Goal: Manage account settings

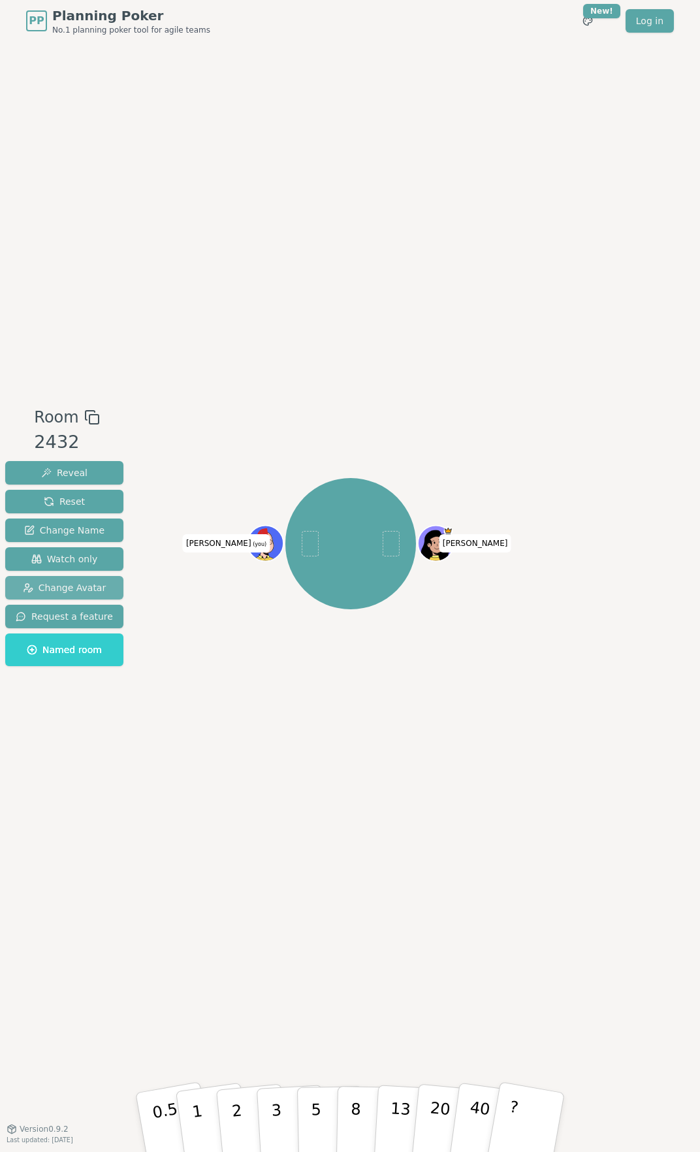
click at [58, 591] on span "Change Avatar" at bounding box center [65, 587] width 84 height 13
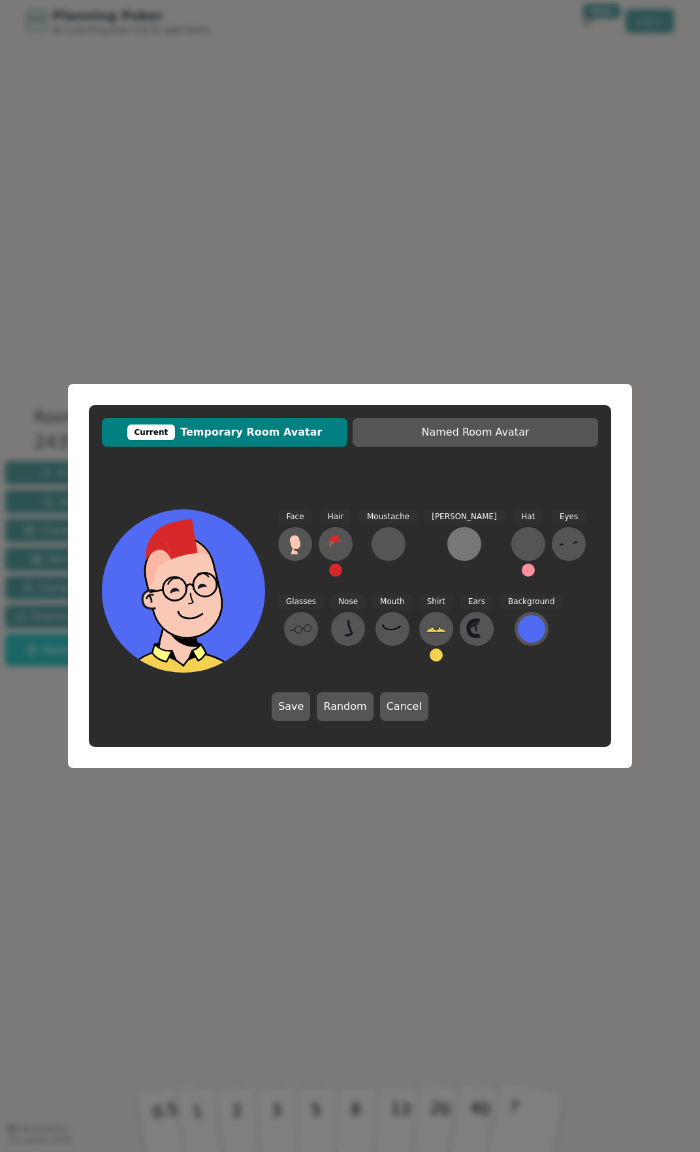
click at [454, 552] on div at bounding box center [464, 544] width 21 height 21
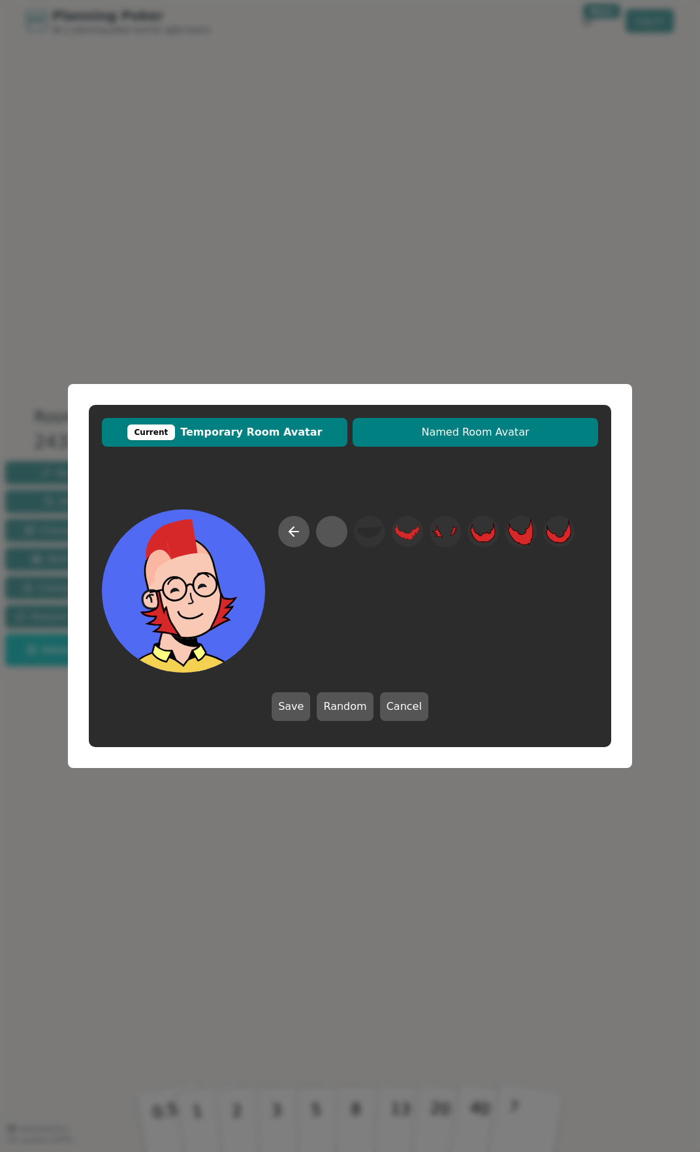
click at [440, 439] on span "Named Room Avatar" at bounding box center [475, 433] width 233 height 16
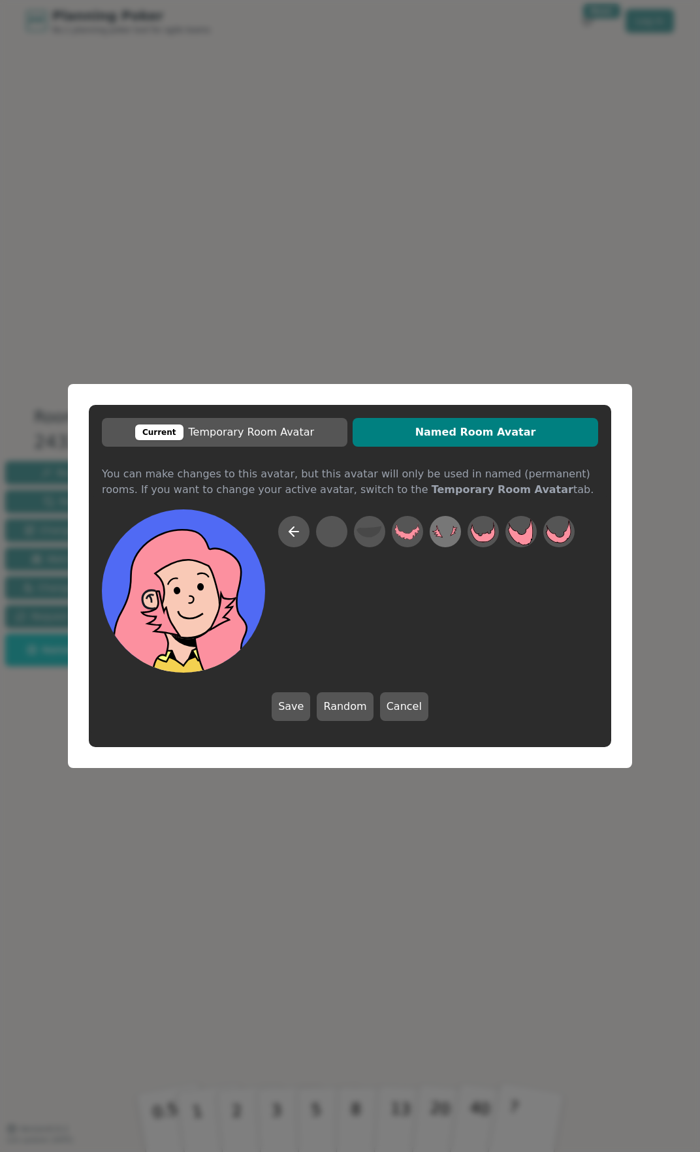
click at [440, 539] on icon at bounding box center [444, 531] width 25 height 29
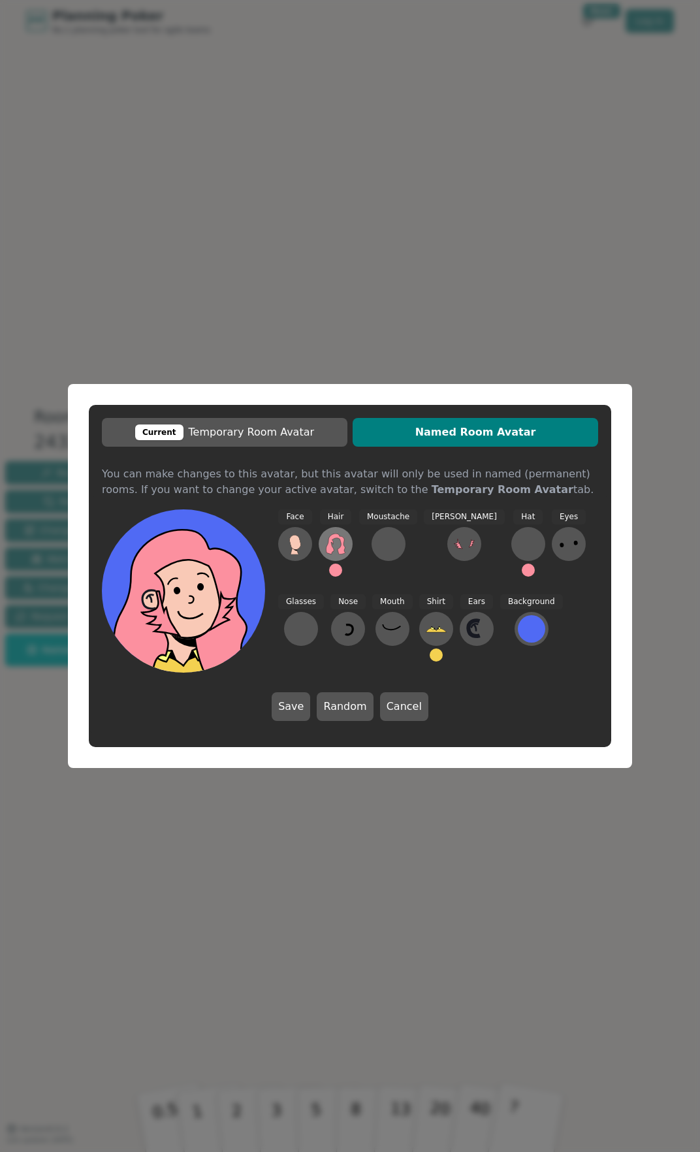
click at [327, 549] on icon at bounding box center [335, 544] width 19 height 21
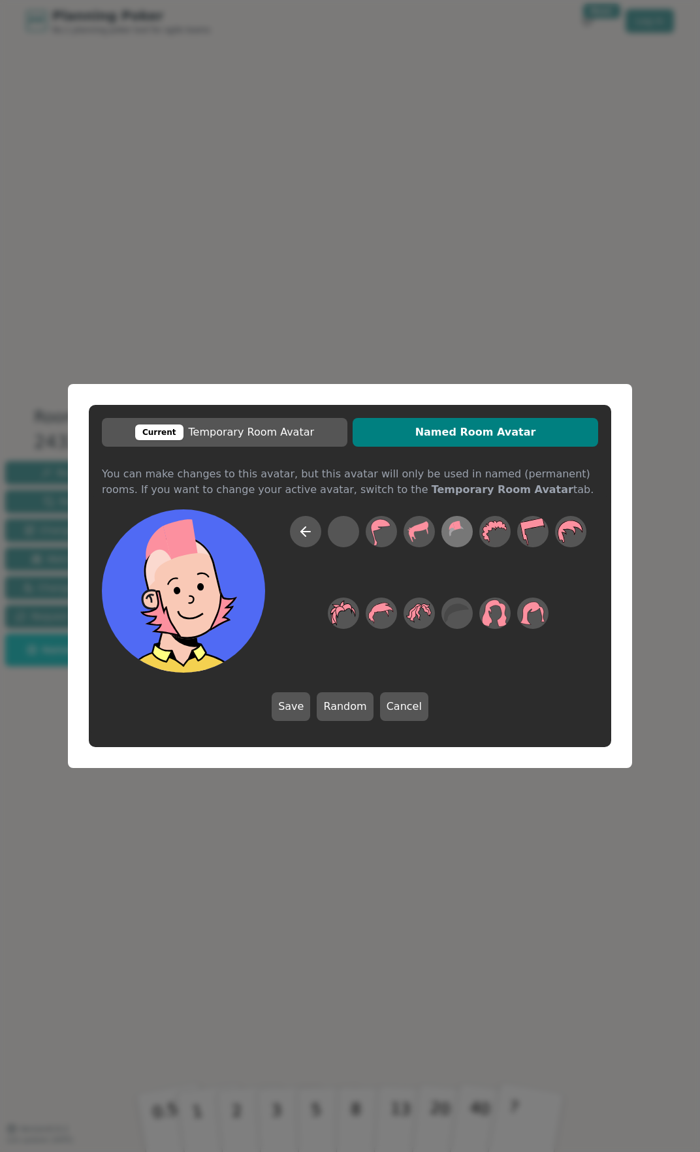
click at [449, 537] on icon at bounding box center [456, 531] width 25 height 29
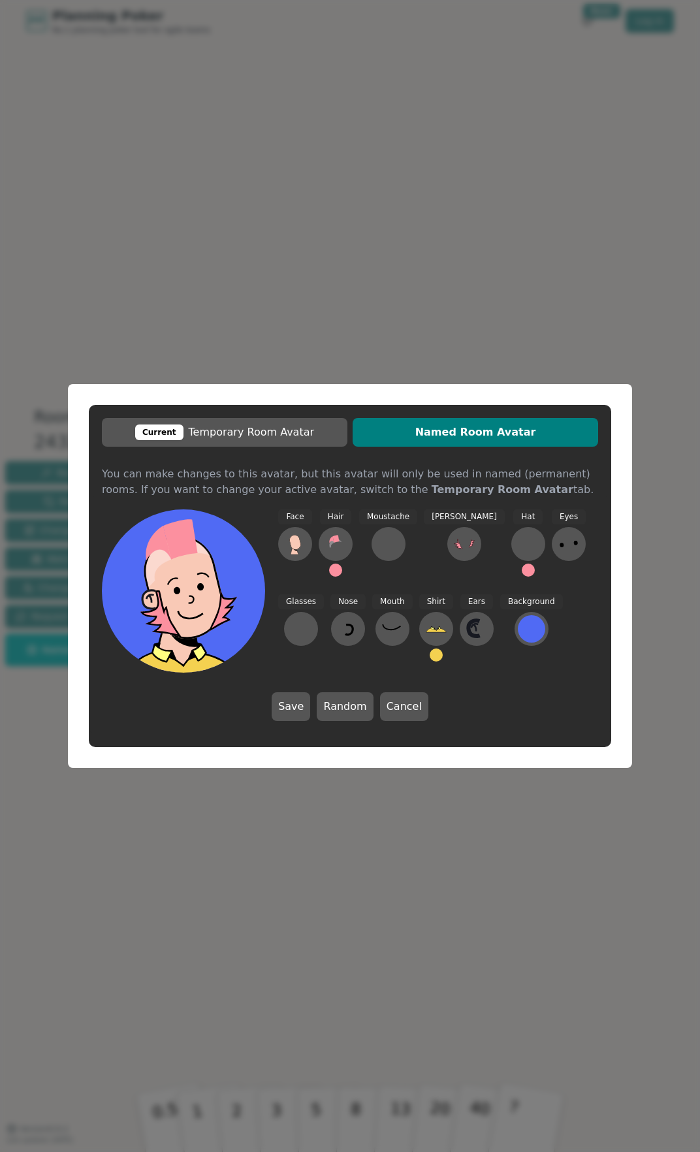
click at [332, 568] on button at bounding box center [335, 570] width 13 height 13
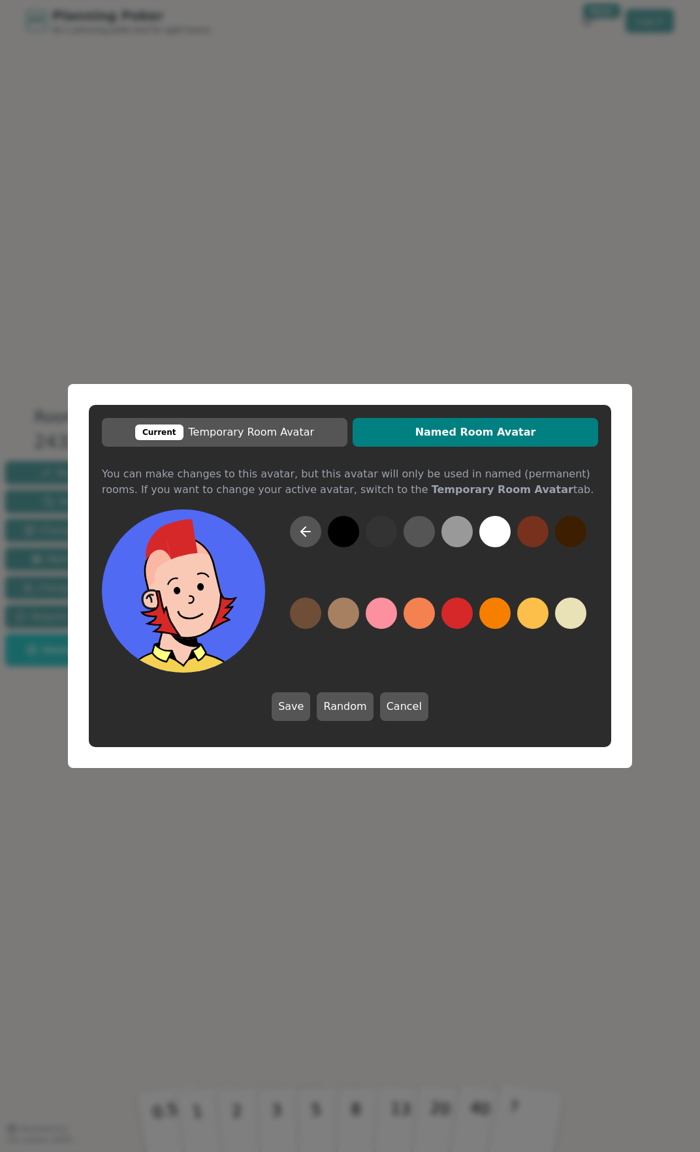
click at [449, 615] on button at bounding box center [457, 613] width 31 height 31
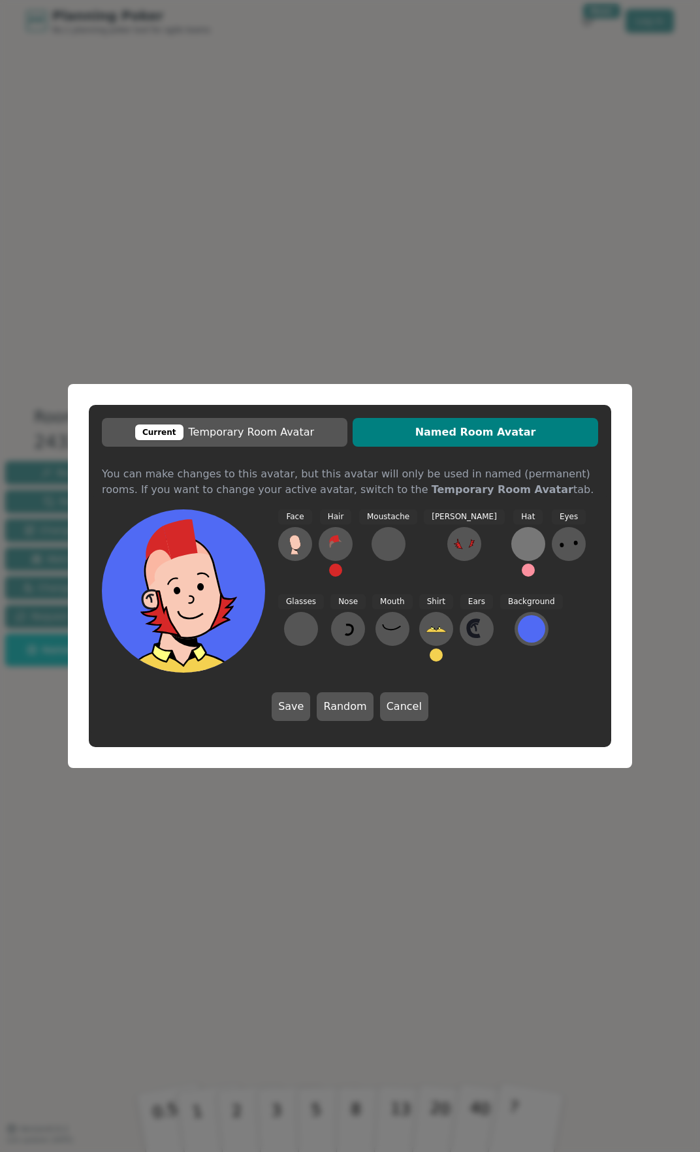
click at [518, 550] on div at bounding box center [528, 544] width 21 height 21
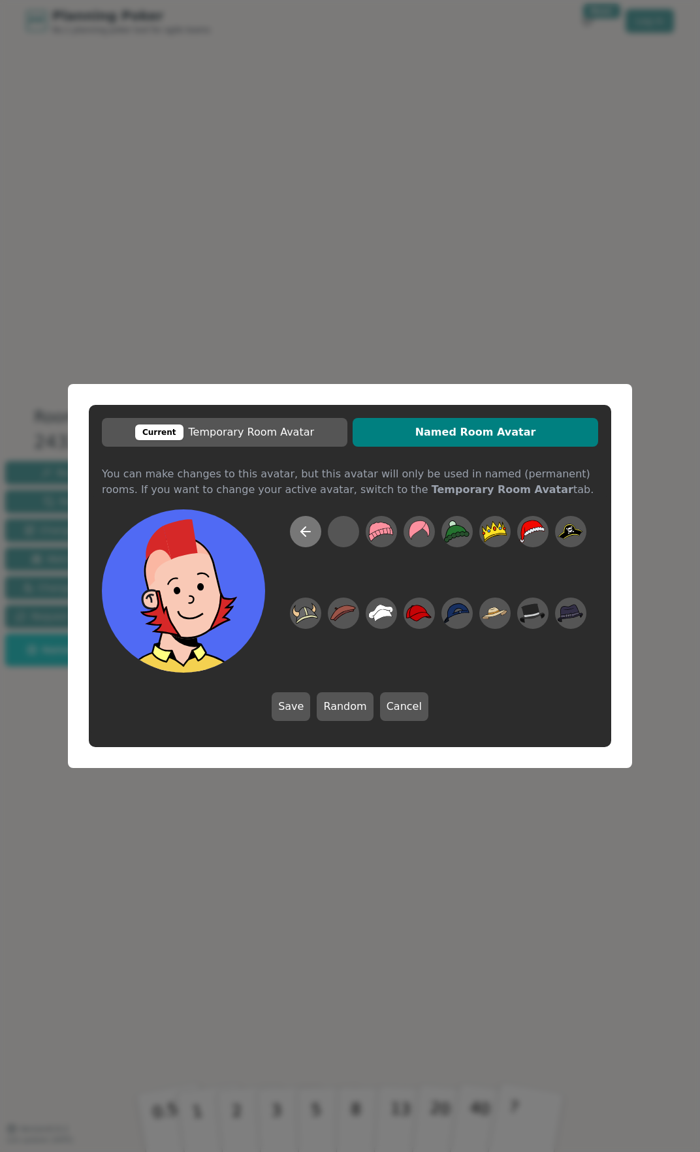
click at [310, 529] on icon at bounding box center [306, 532] width 16 height 16
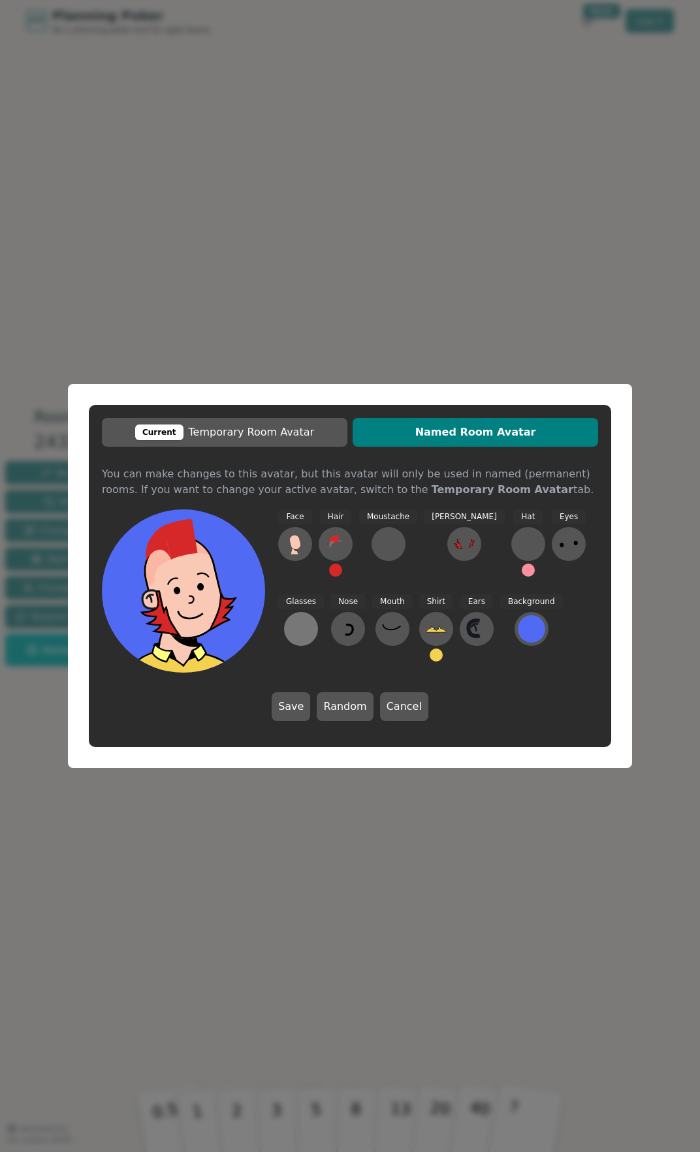
click at [312, 618] on div at bounding box center [301, 628] width 21 height 21
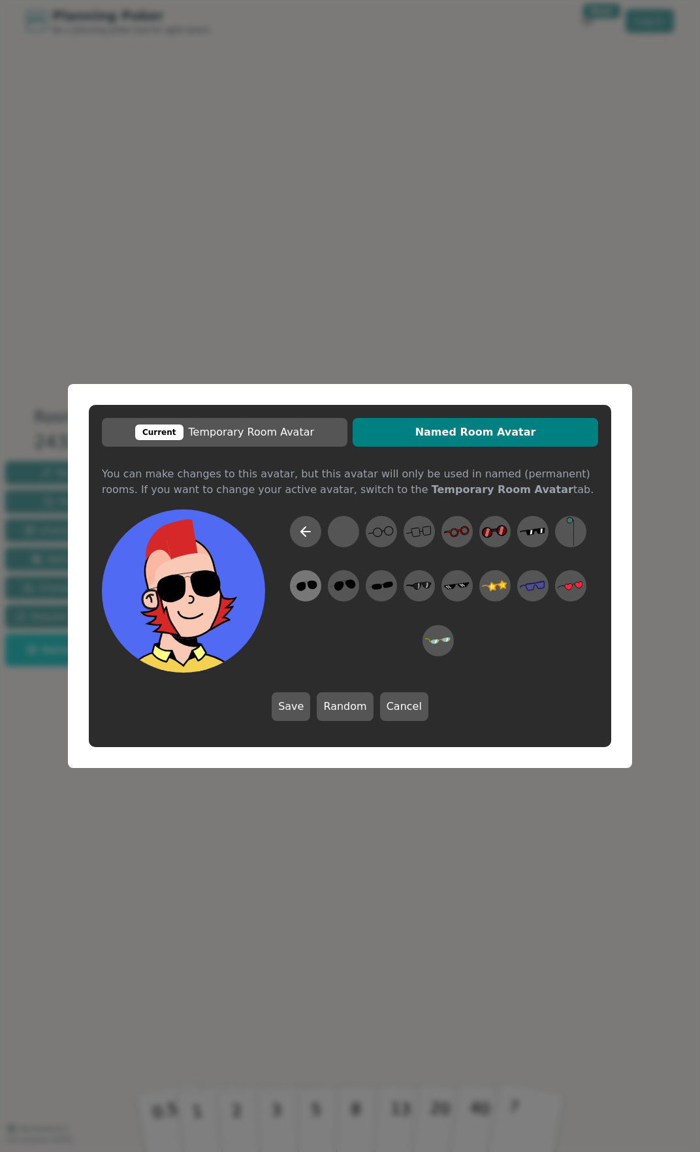
click at [312, 585] on icon at bounding box center [313, 585] width 10 height 8
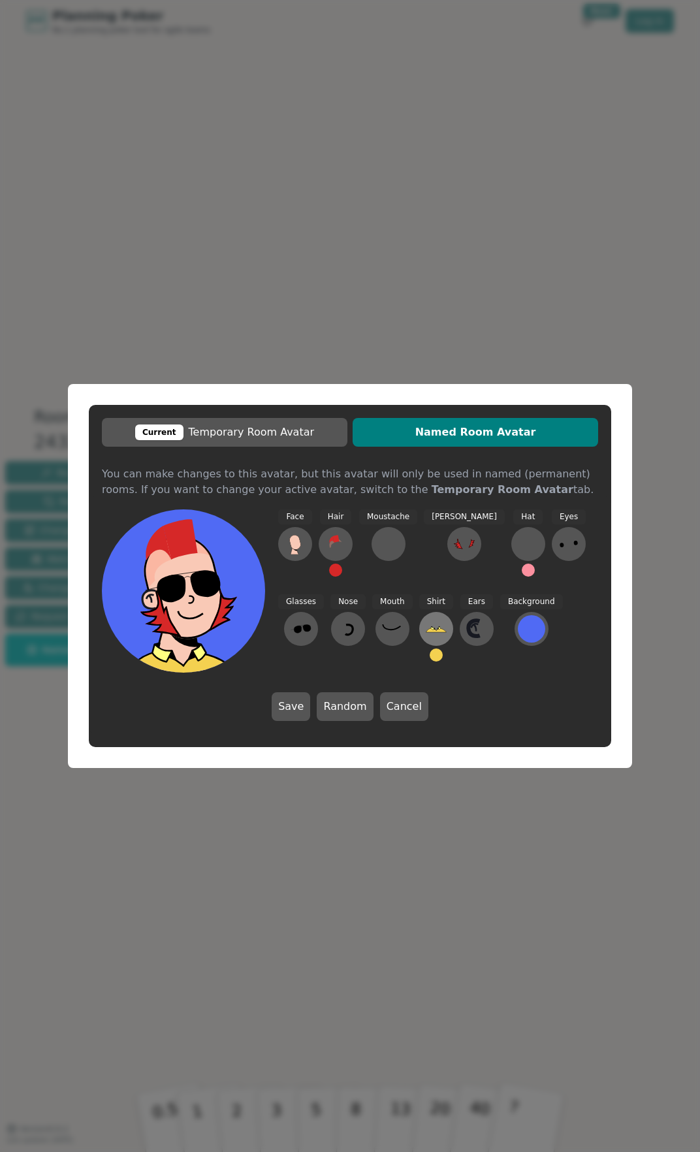
click at [426, 630] on icon at bounding box center [436, 630] width 20 height 4
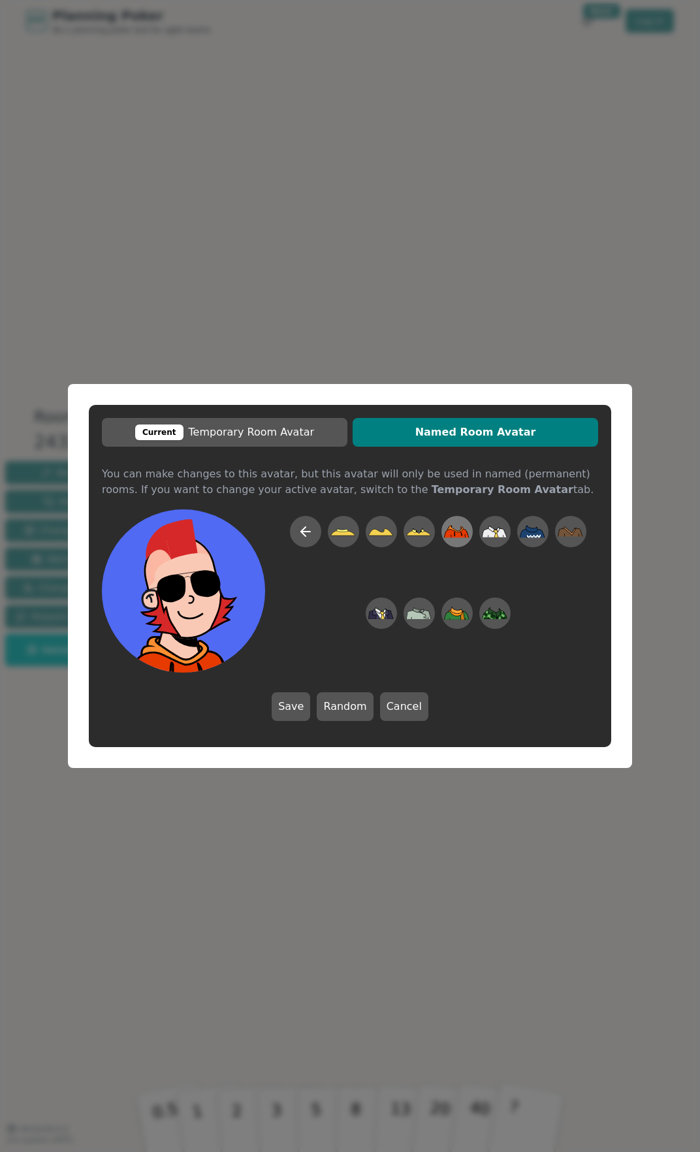
click at [443, 539] on div at bounding box center [457, 532] width 37 height 42
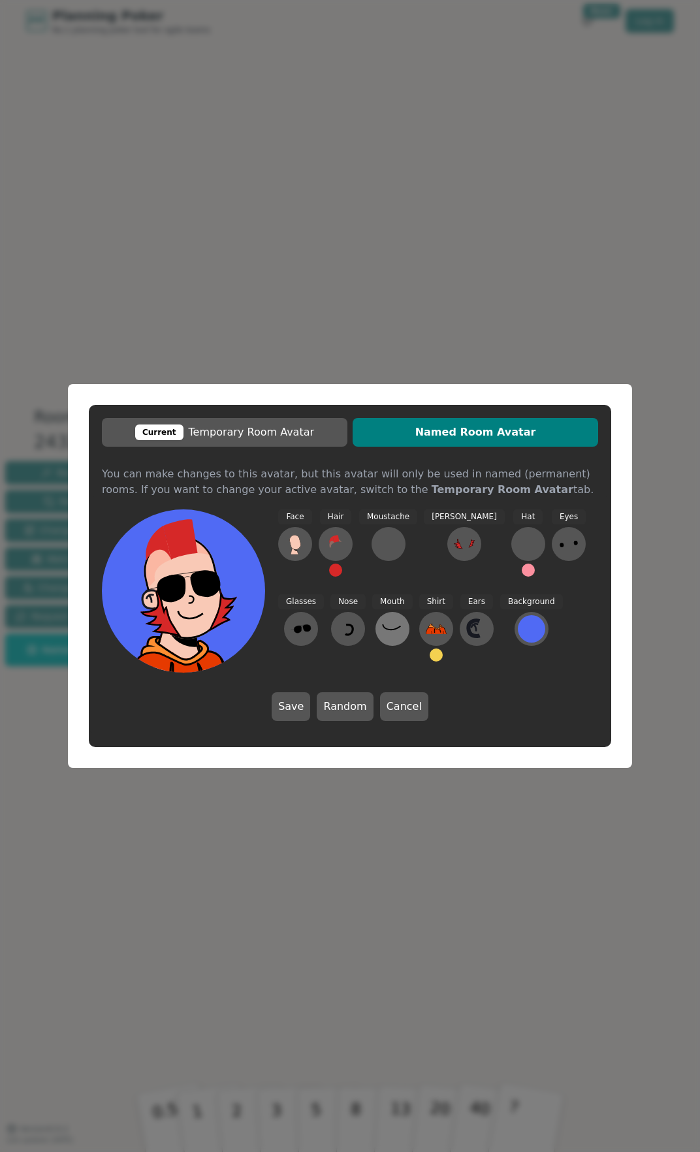
click at [376, 631] on button at bounding box center [393, 629] width 34 height 34
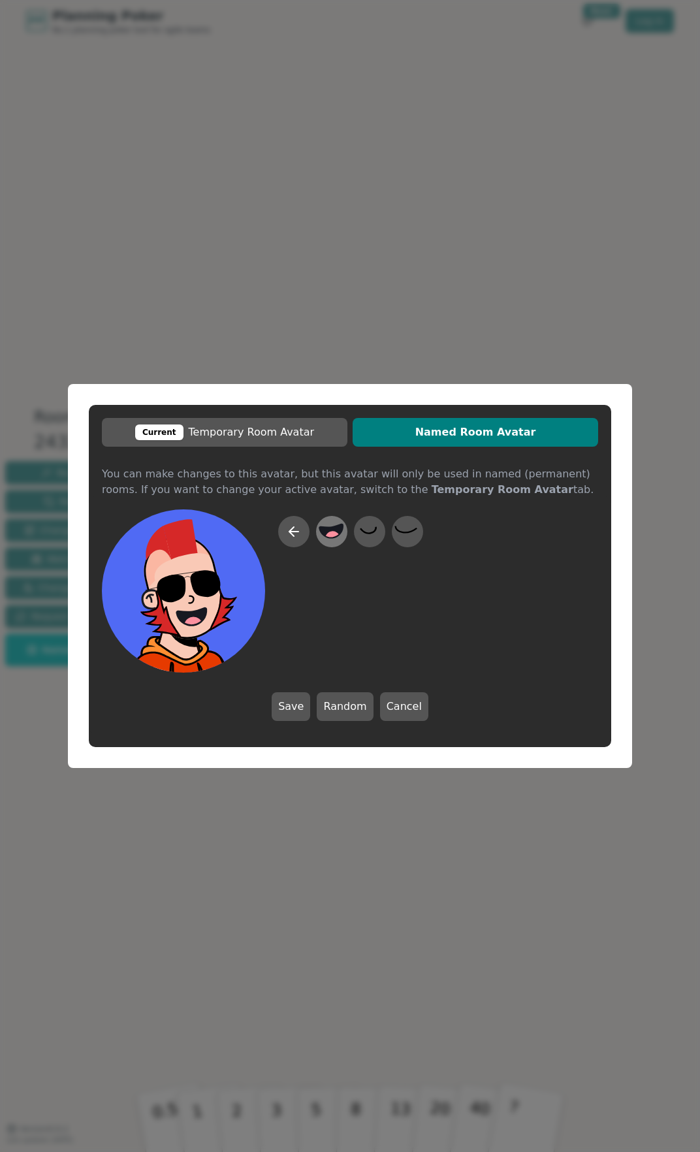
click at [333, 539] on circle at bounding box center [333, 538] width 17 height 17
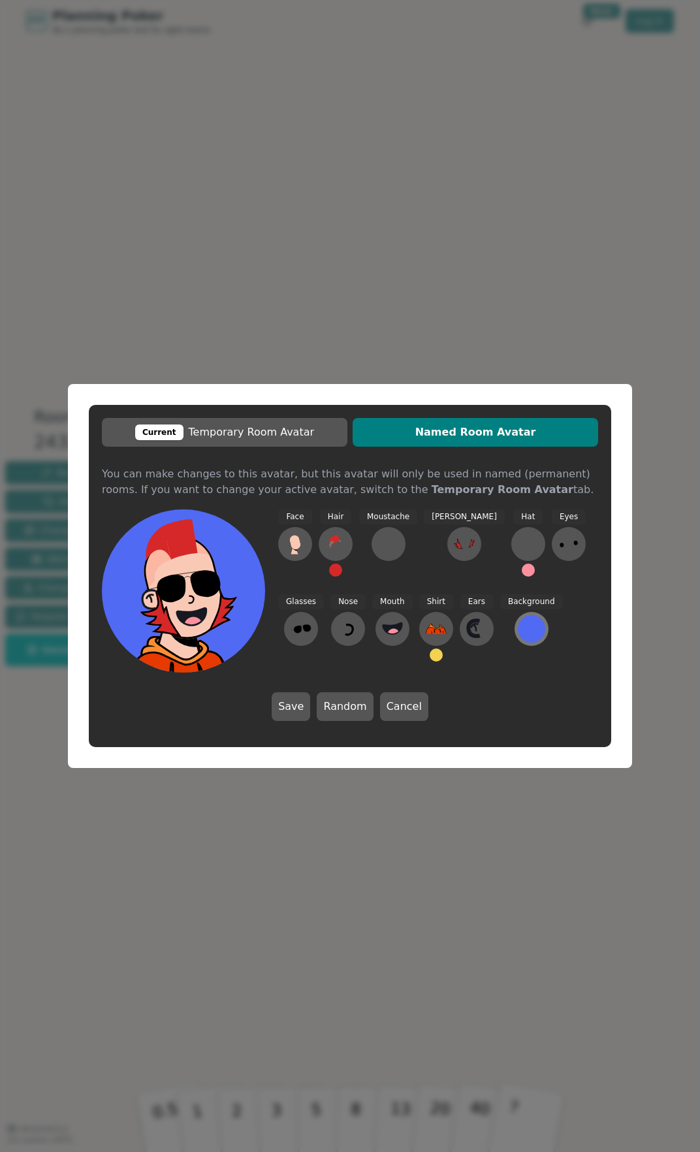
click at [518, 634] on div at bounding box center [531, 628] width 27 height 27
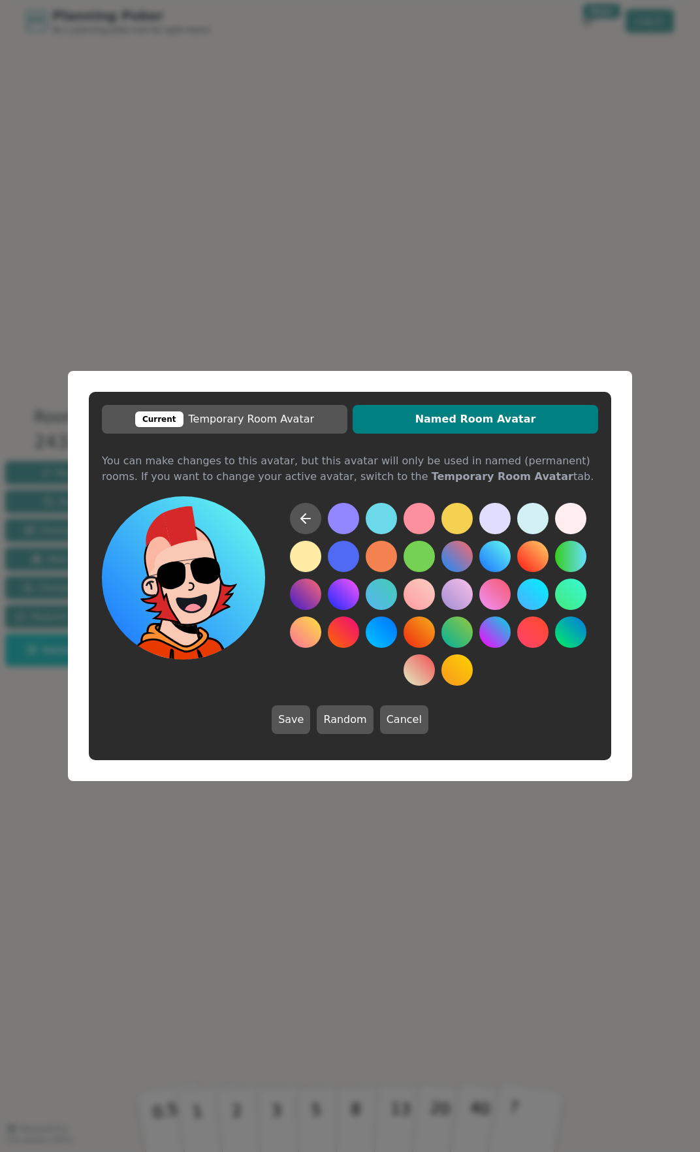
click at [487, 566] on button at bounding box center [494, 556] width 31 height 31
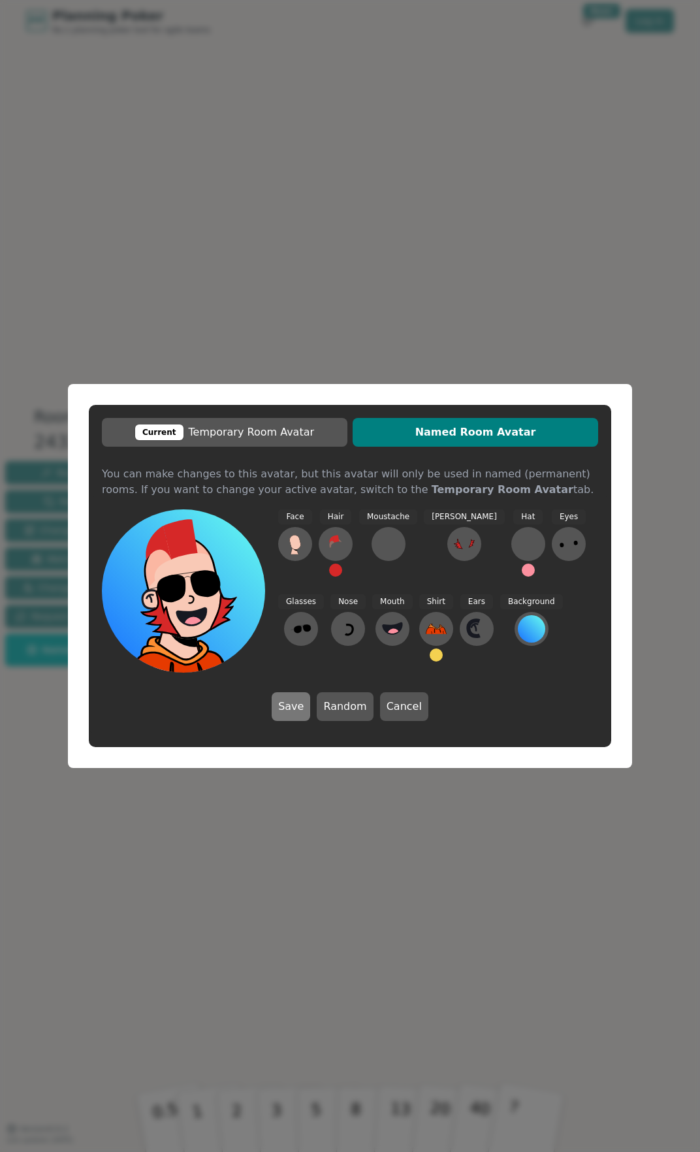
click at [302, 713] on button "Save" at bounding box center [291, 706] width 39 height 29
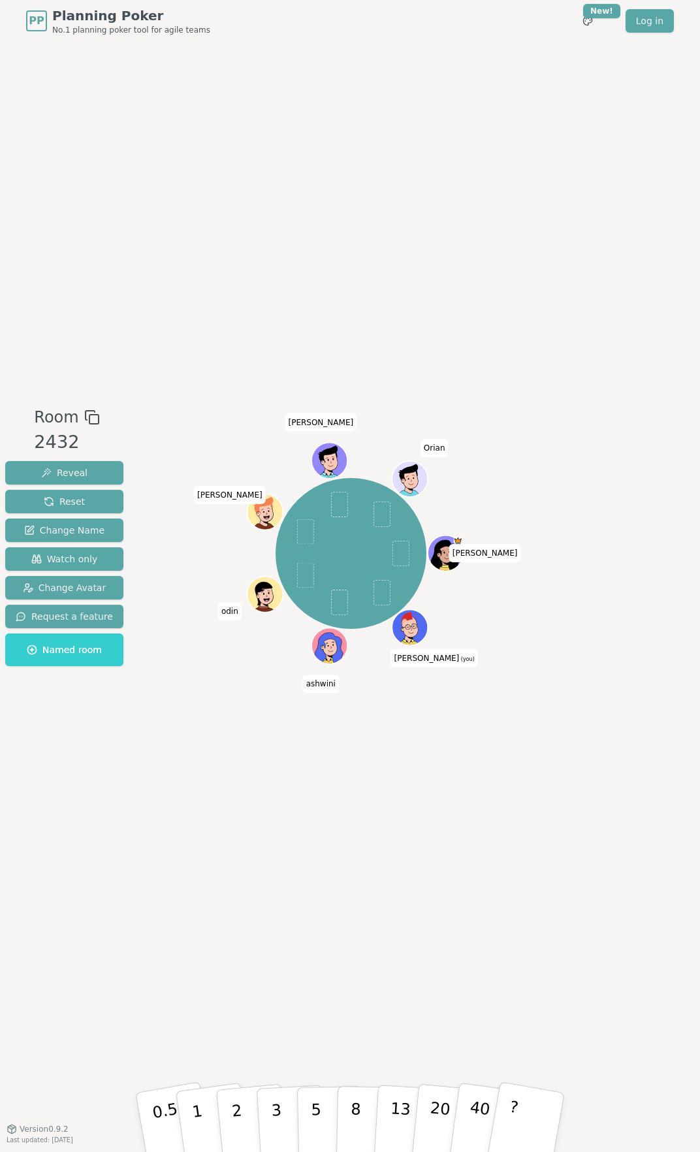
click at [407, 631] on icon at bounding box center [412, 633] width 18 height 6
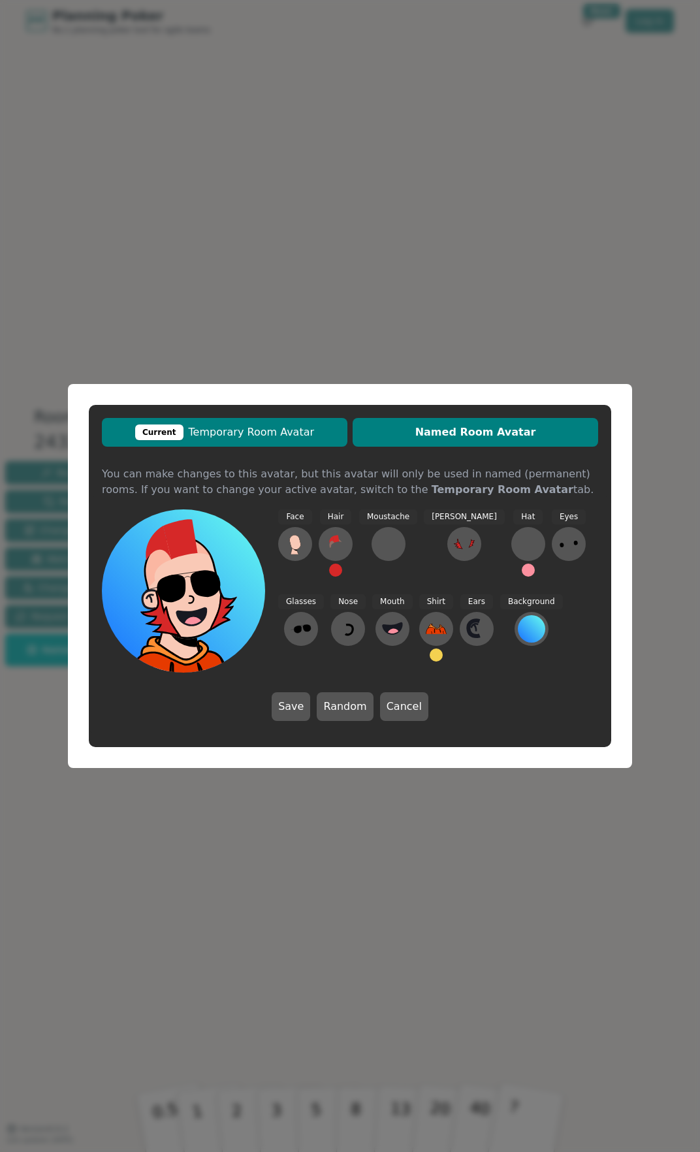
click at [246, 440] on button "Current Temporary Room Avatar" at bounding box center [225, 432] width 246 height 29
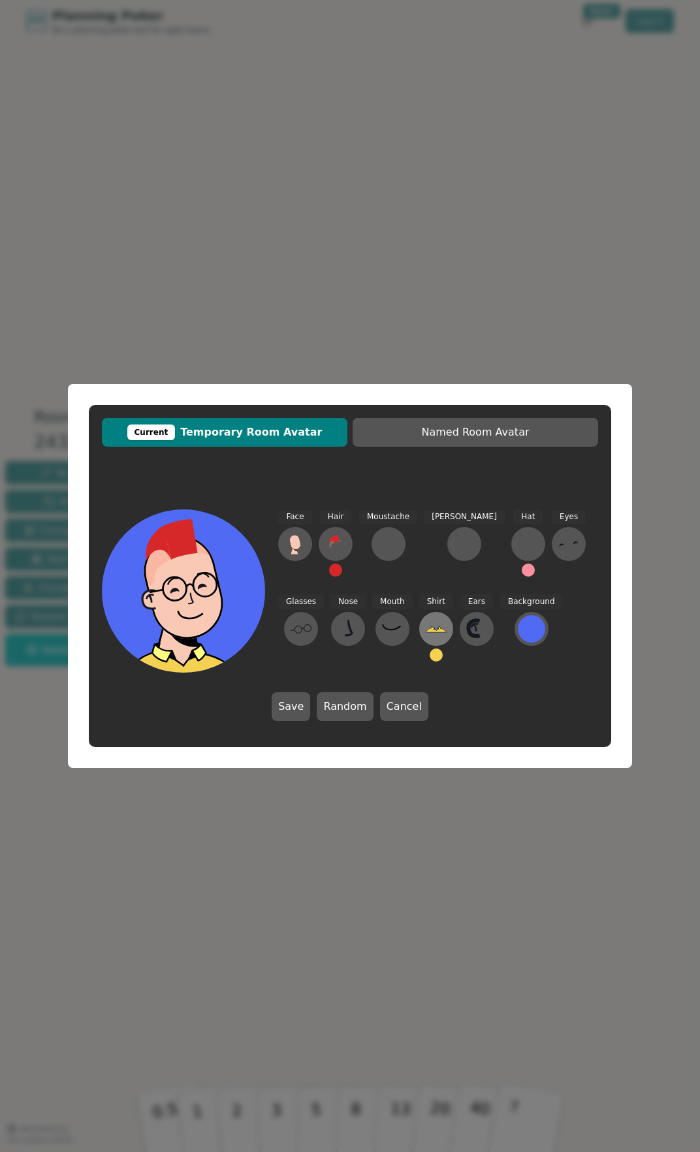
click at [426, 629] on icon at bounding box center [436, 628] width 21 height 21
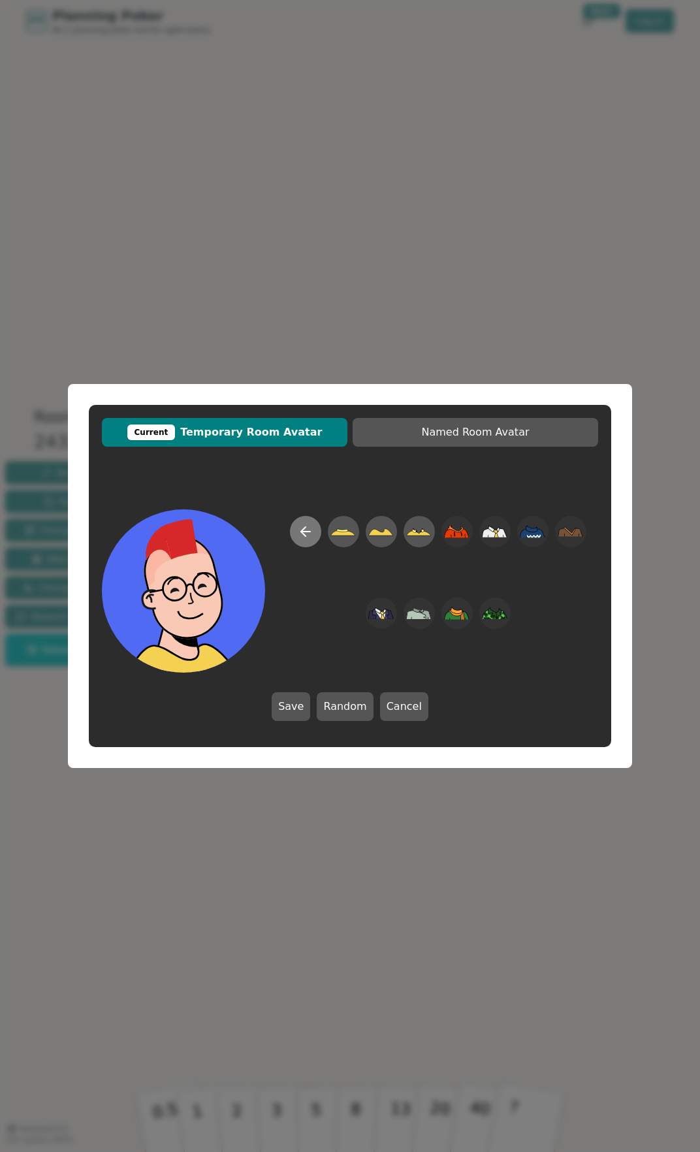
click at [295, 530] on button at bounding box center [305, 531] width 31 height 31
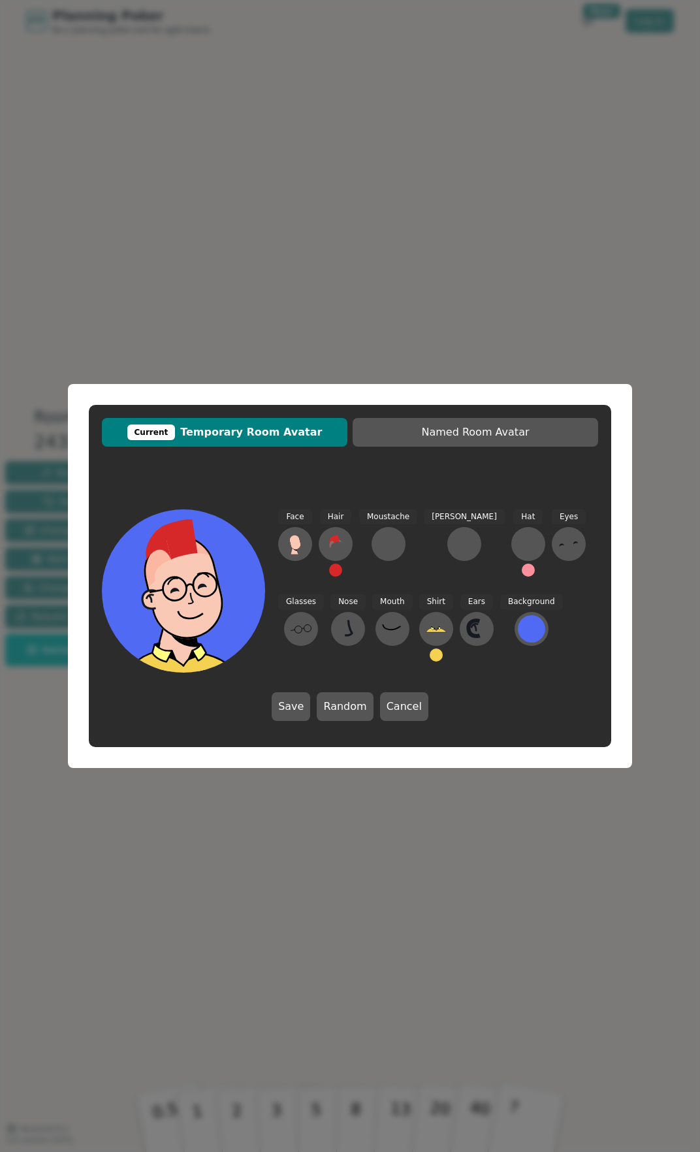
click at [430, 652] on button at bounding box center [436, 655] width 13 height 13
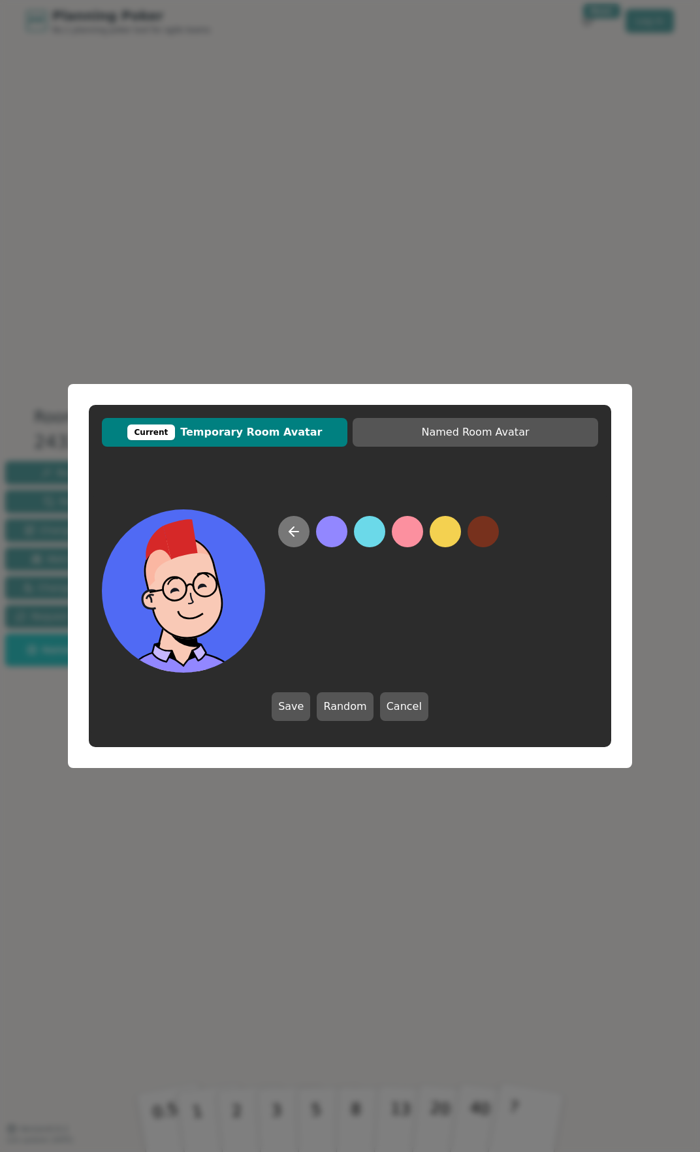
click at [291, 532] on icon at bounding box center [293, 532] width 9 height 0
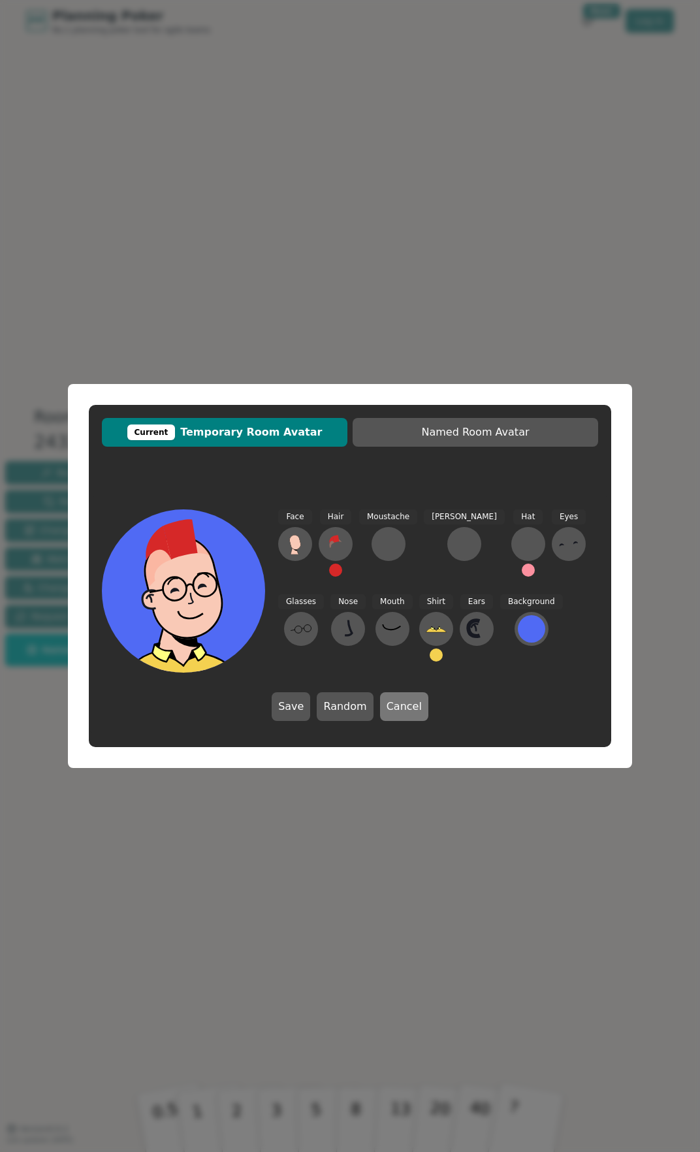
click at [386, 713] on button "Cancel" at bounding box center [404, 706] width 48 height 29
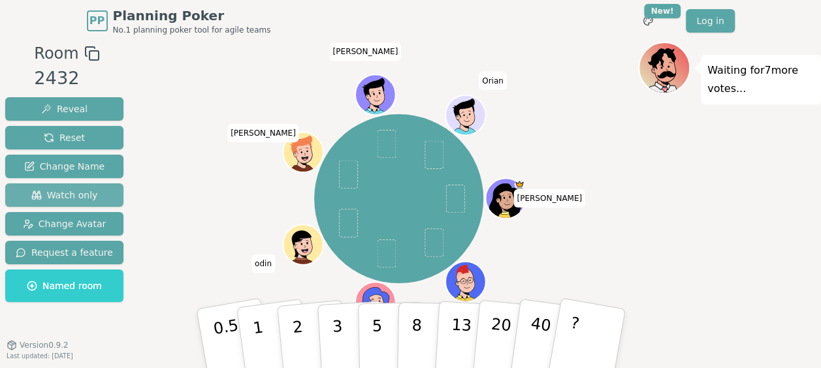
click at [78, 201] on span "Watch only" at bounding box center [64, 195] width 67 height 13
